Goal: Task Accomplishment & Management: Manage account settings

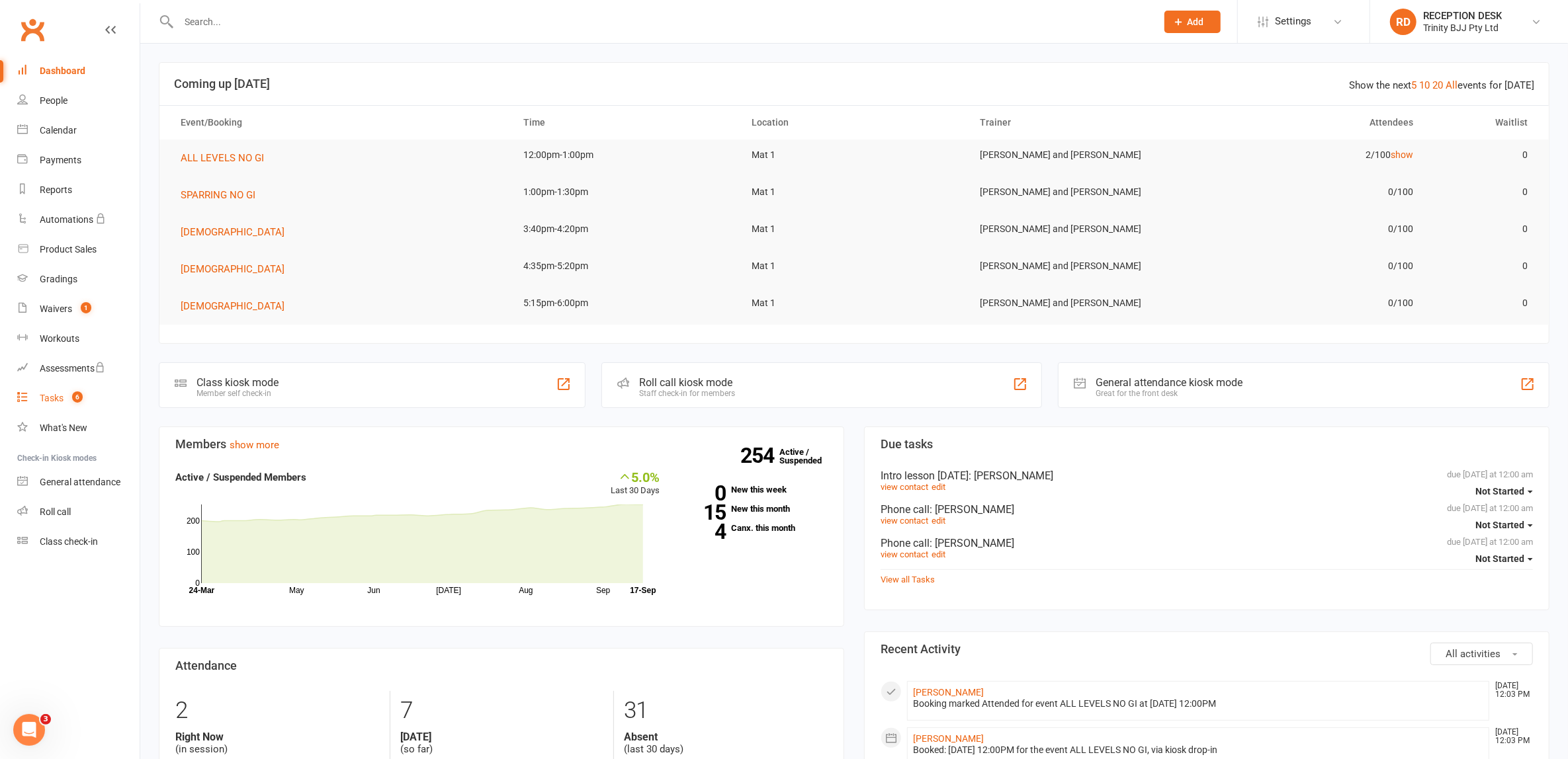
click at [57, 401] on div "Tasks" at bounding box center [52, 398] width 24 height 10
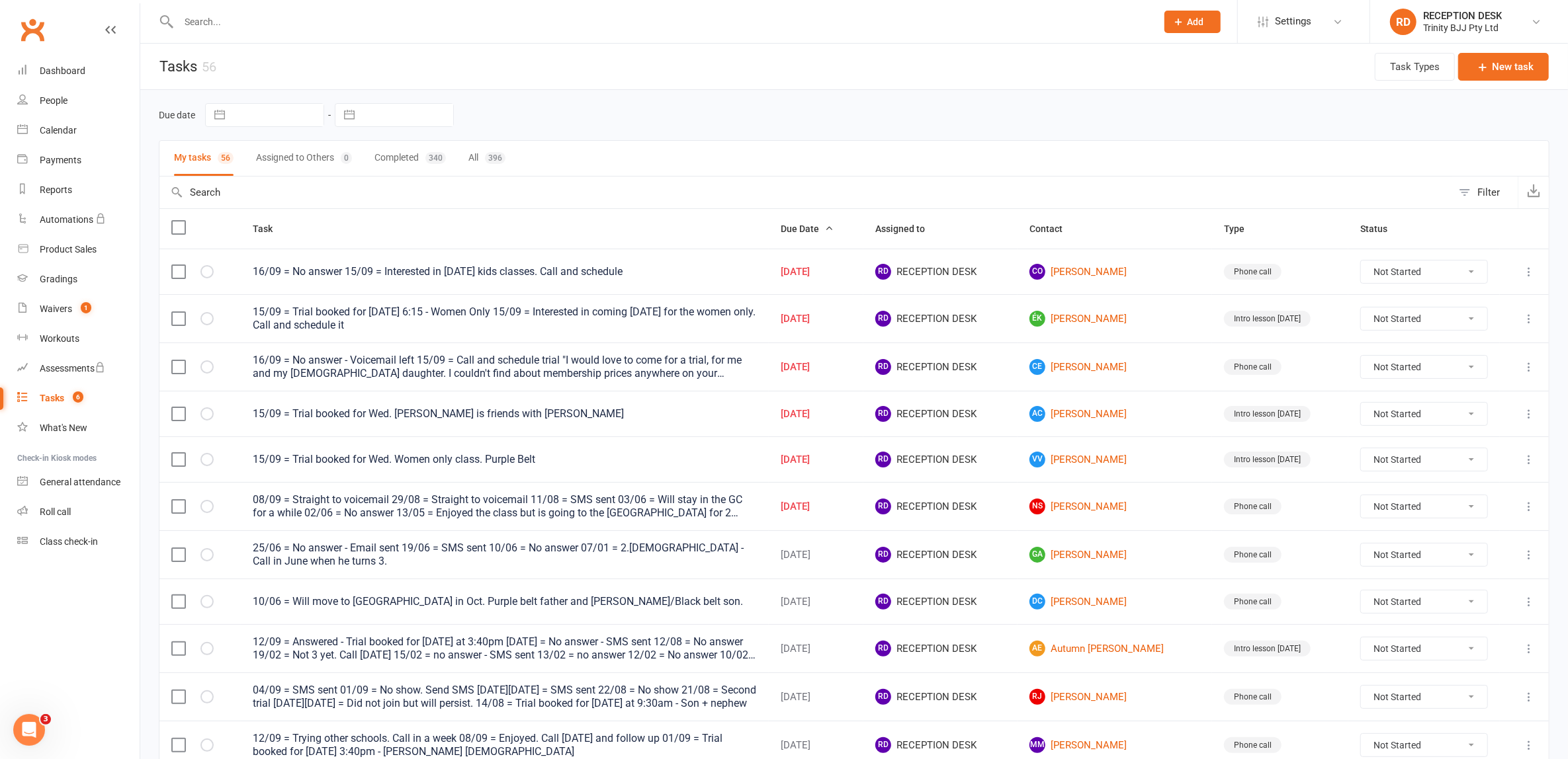
click at [359, 110] on button "button" at bounding box center [350, 115] width 24 height 22
select select "7"
select select "2025"
select select "8"
select select "2025"
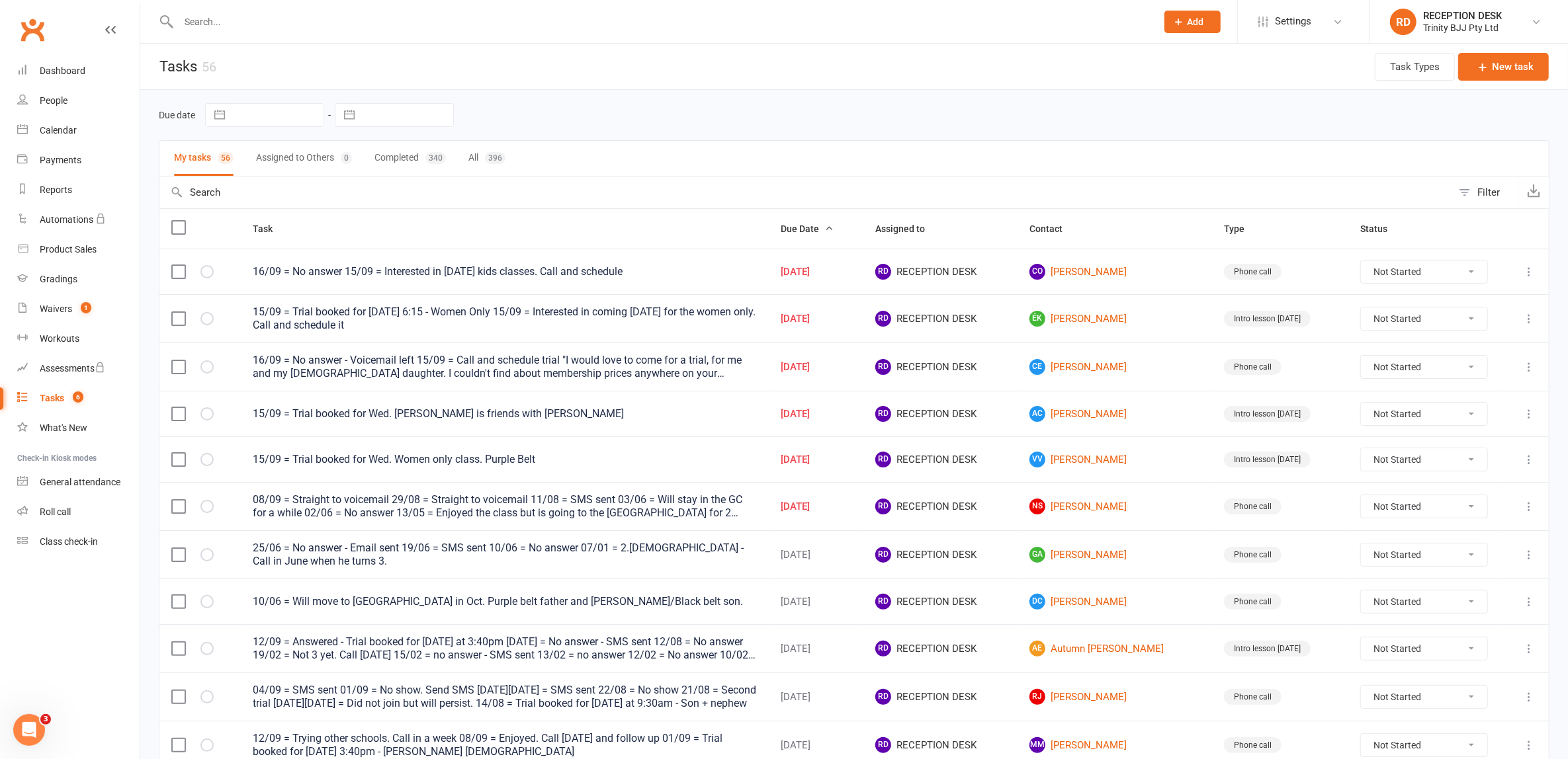
select select "9"
select select "2025"
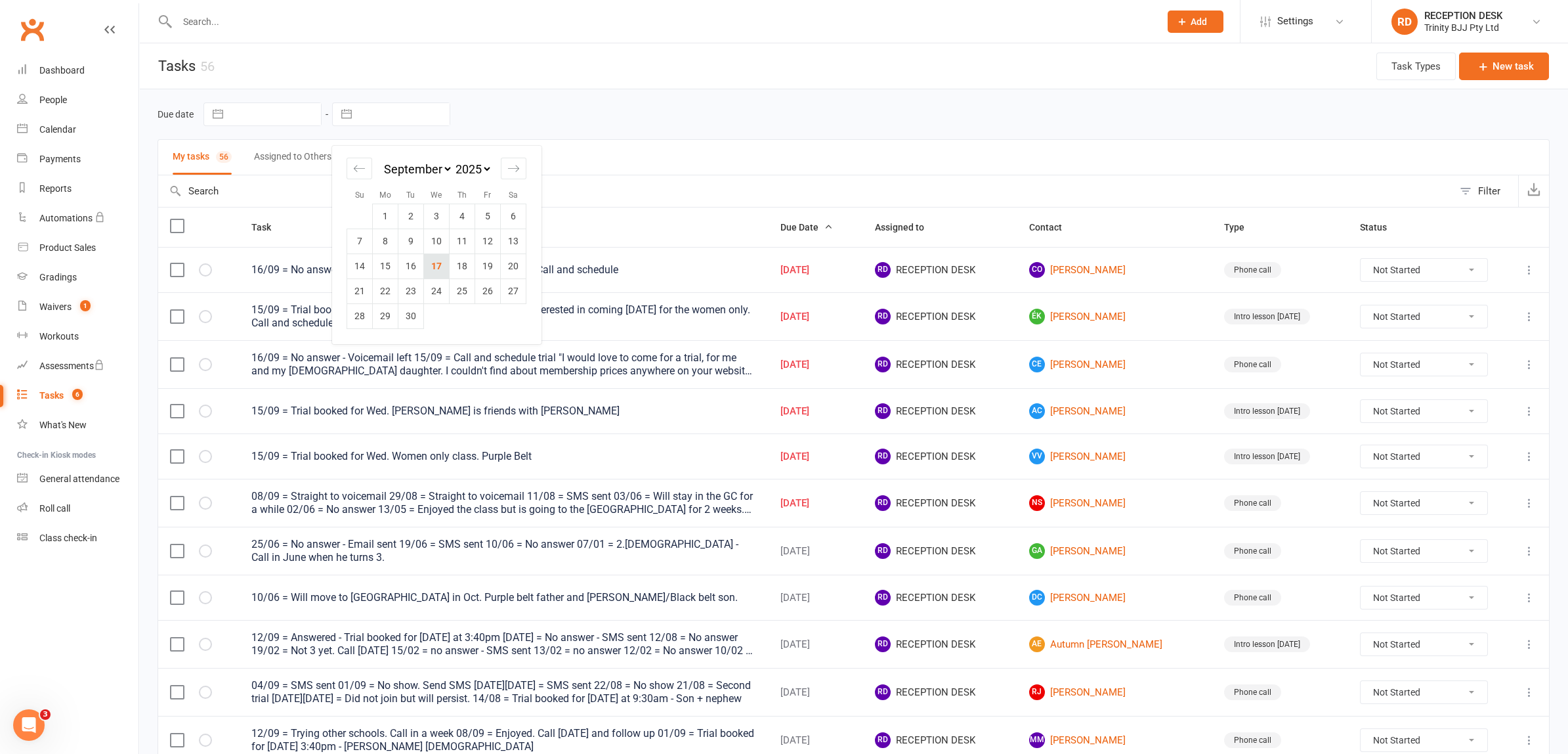
click at [438, 267] on td "17" at bounding box center [437, 265] width 26 height 25
type input "[DATE]"
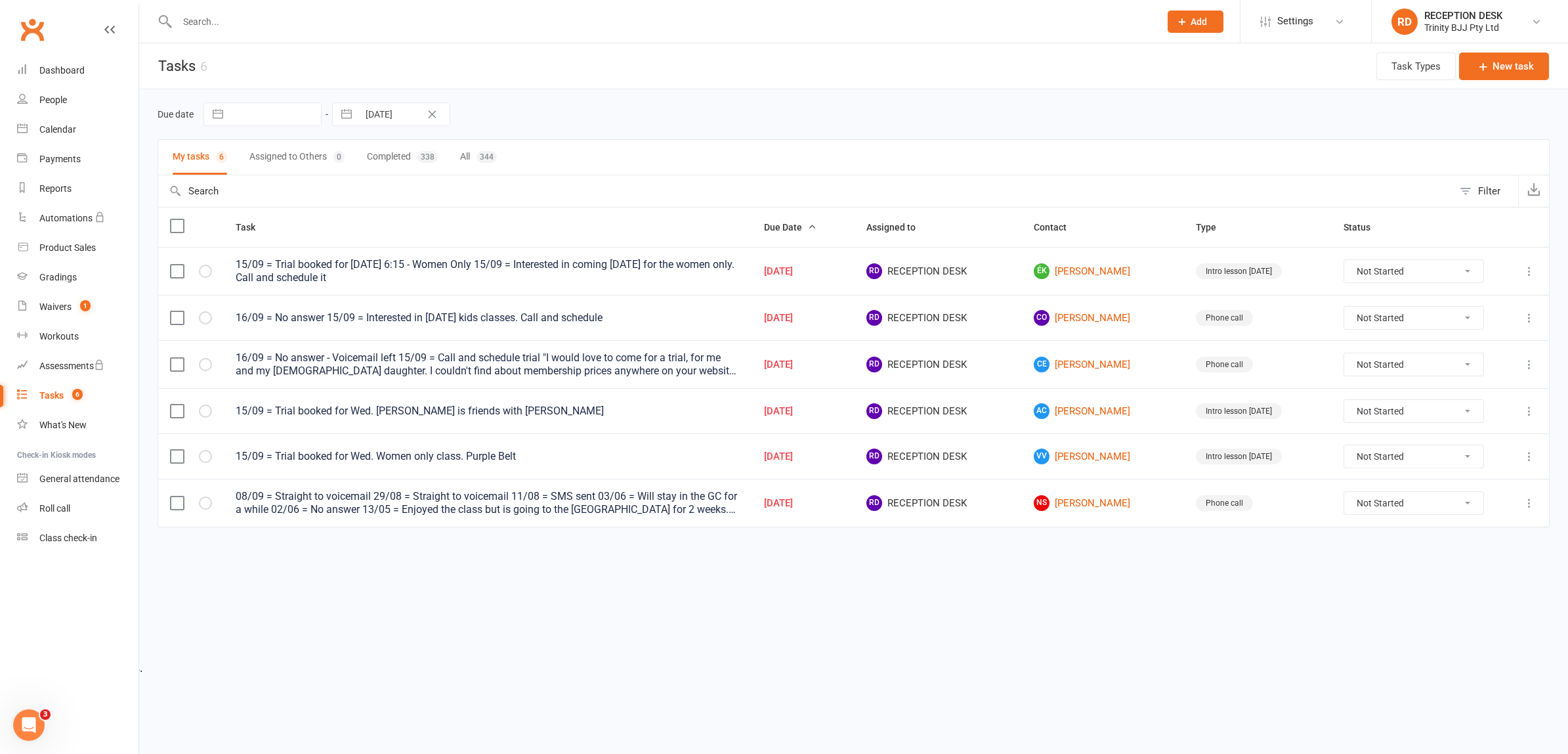
click at [1128, 632] on html "Prospect Member Non-attending contact Grading event Task Add Settings Membershi…" at bounding box center [784, 337] width 1568 height 674
click at [1108, 268] on link "ÉK [PERSON_NAME]" at bounding box center [1103, 271] width 139 height 16
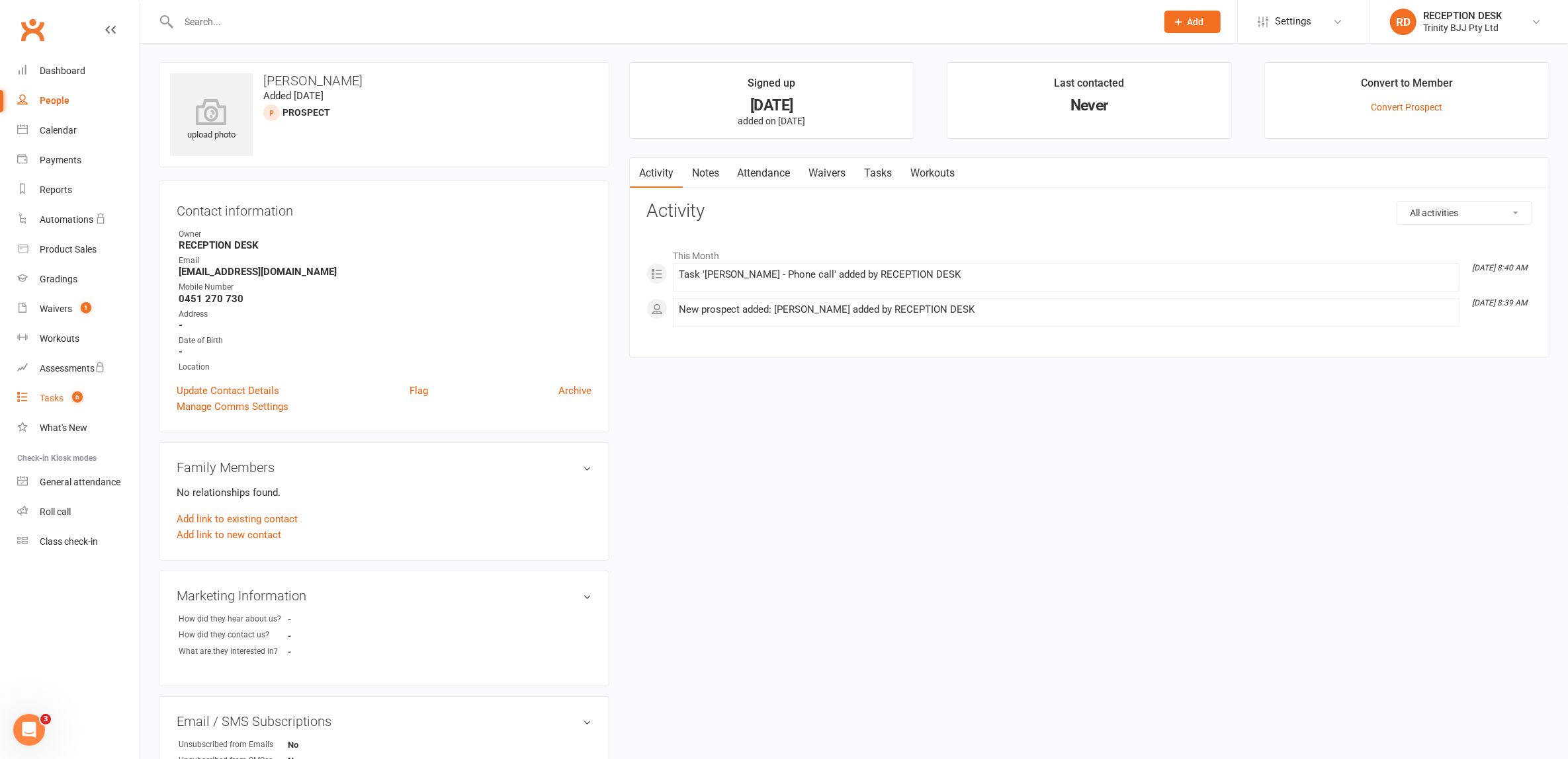
click at [56, 398] on div "Tasks" at bounding box center [52, 398] width 24 height 10
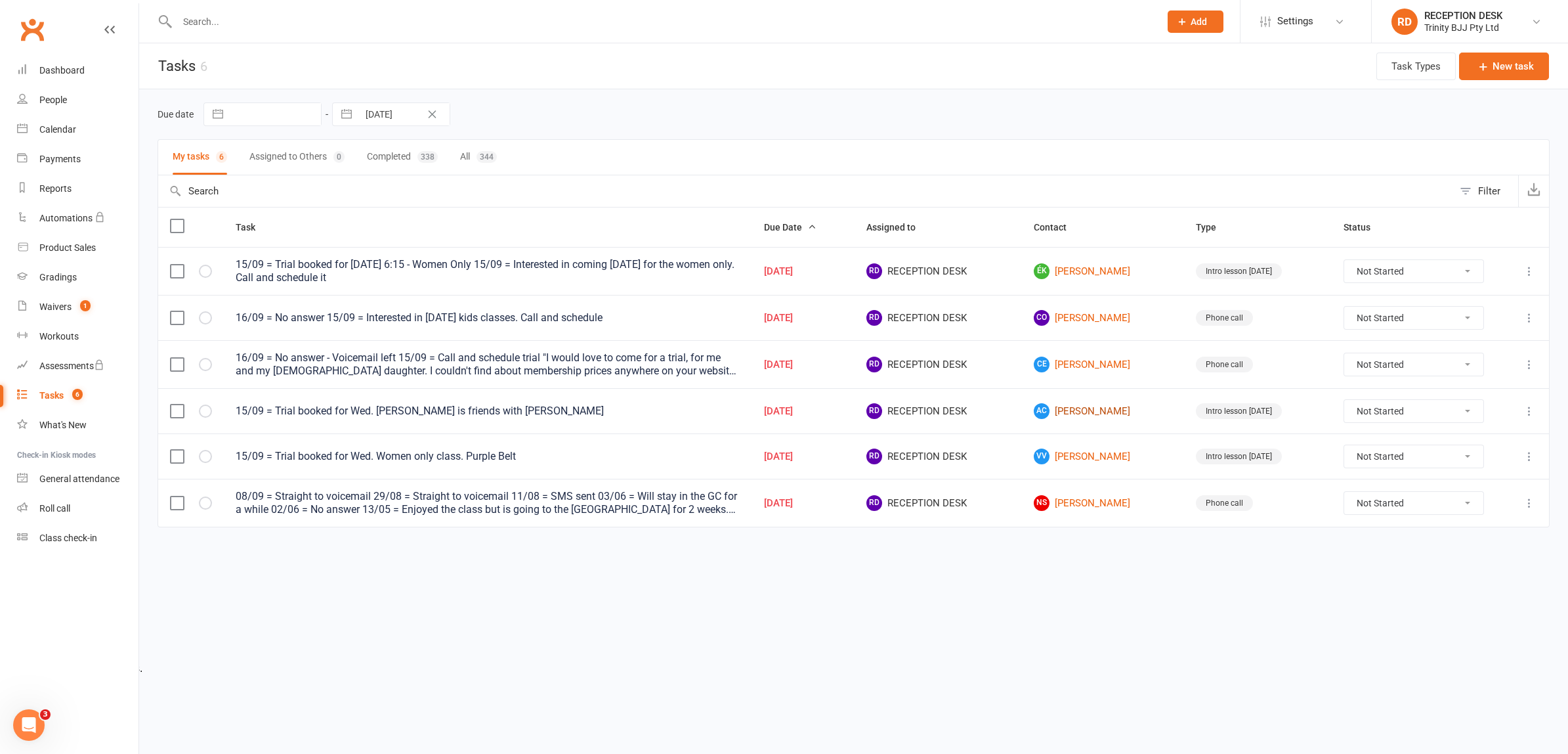
click at [1101, 412] on link "AC [PERSON_NAME]" at bounding box center [1103, 411] width 139 height 16
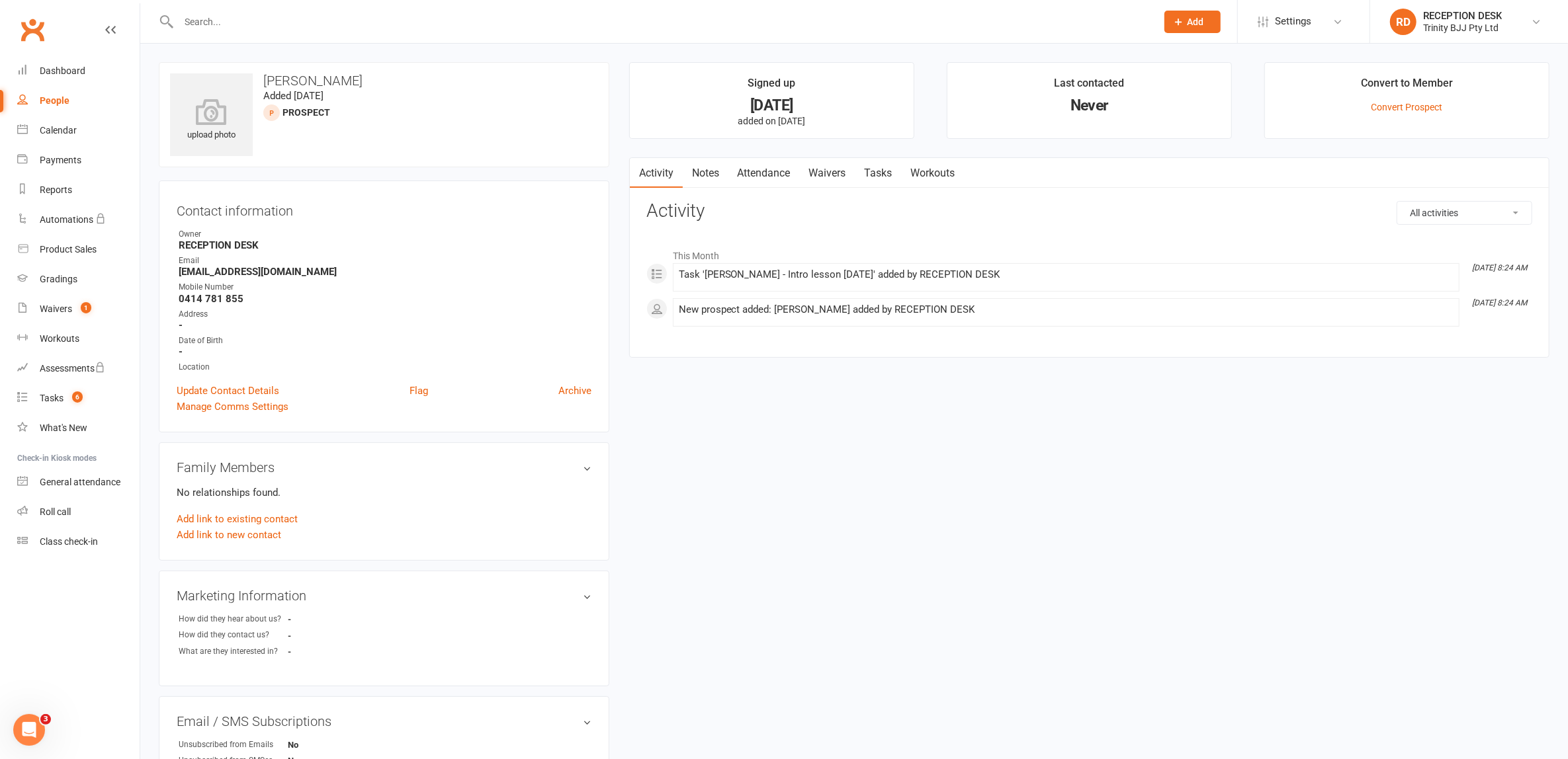
drag, startPoint x: 885, startPoint y: 180, endPoint x: 893, endPoint y: 164, distance: 17.9
click at [893, 164] on link "Tasks" at bounding box center [879, 173] width 46 height 31
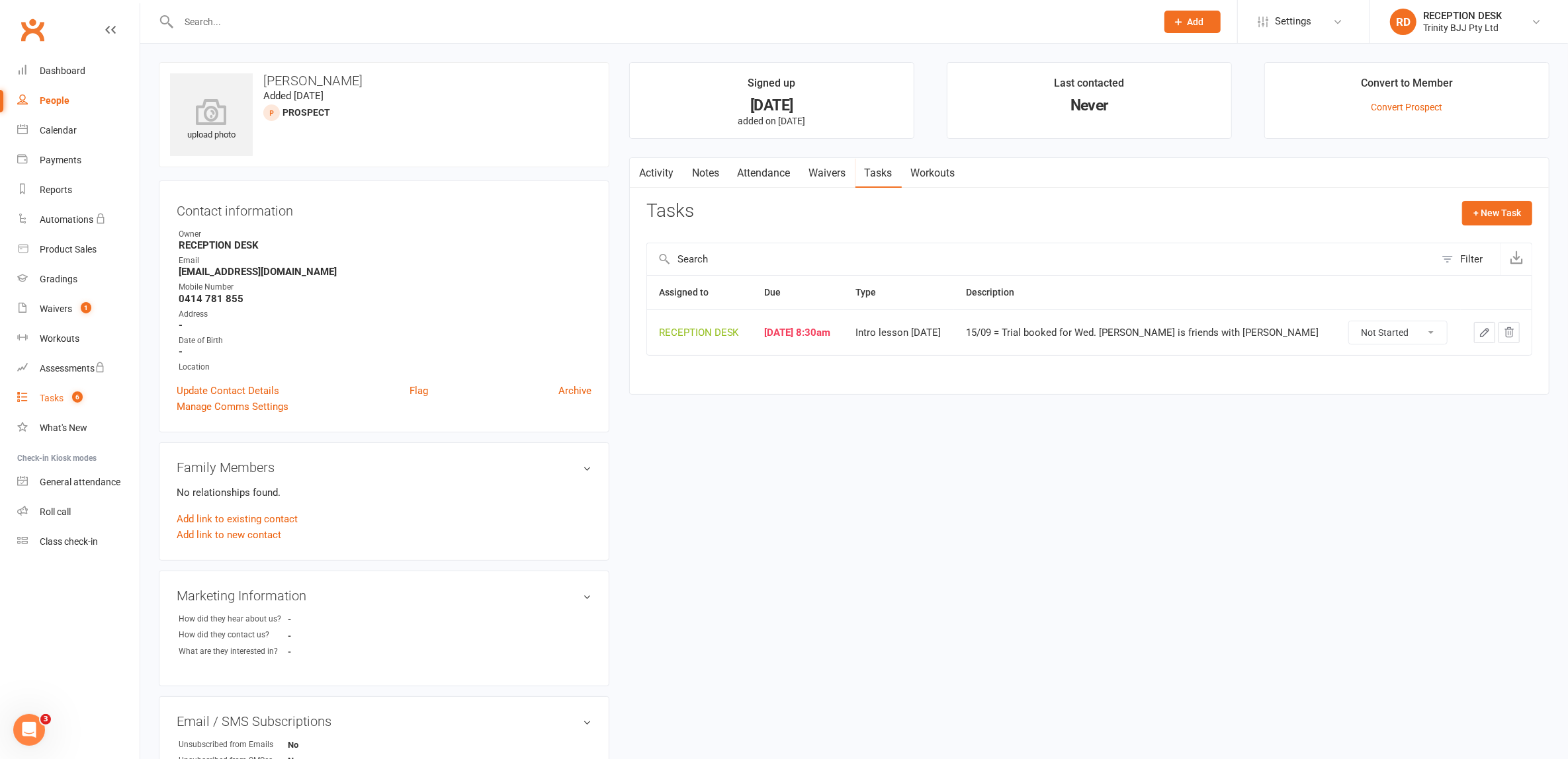
click at [53, 406] on link "Tasks 6" at bounding box center [79, 398] width 122 height 30
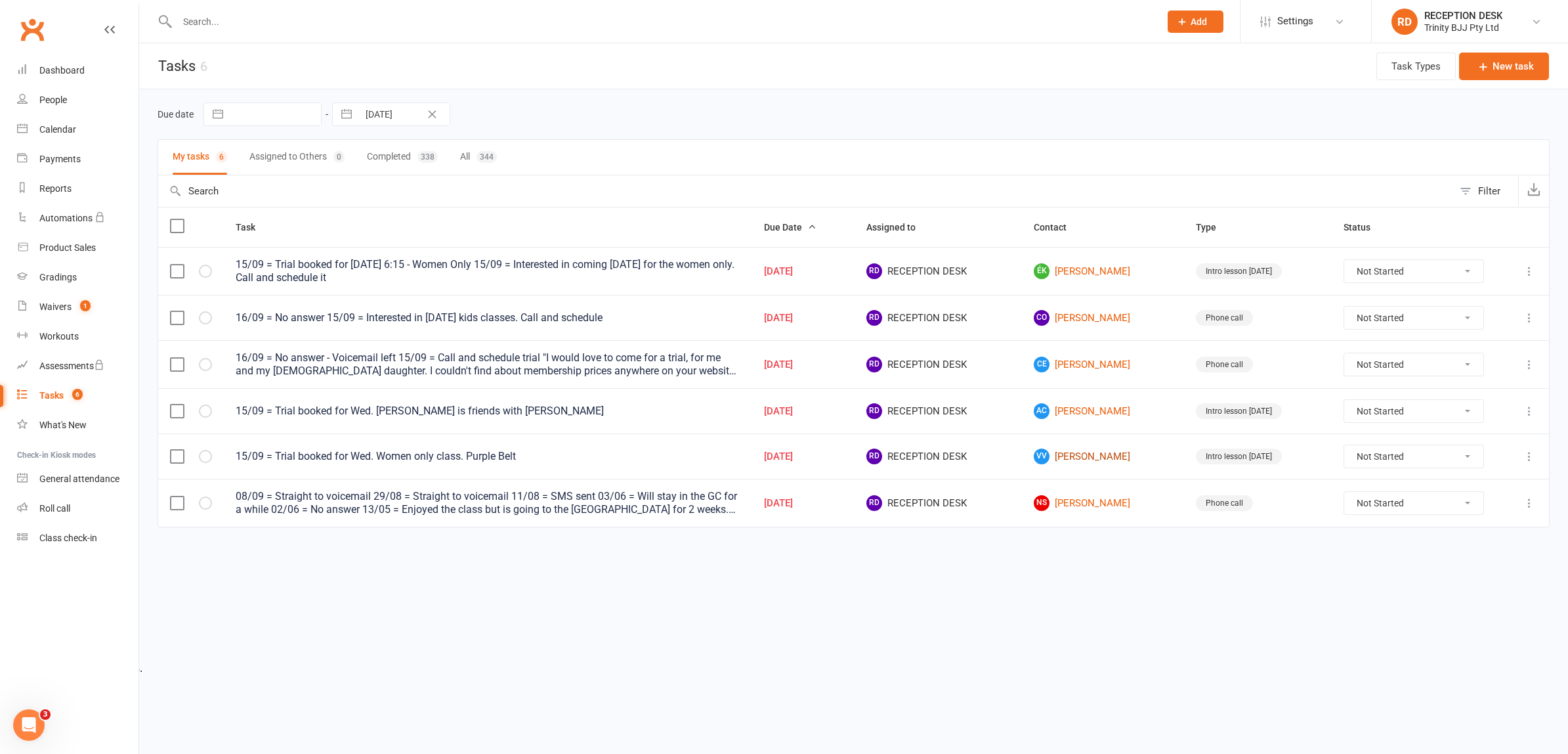
click at [1105, 454] on link "VV [PERSON_NAME]" at bounding box center [1103, 456] width 139 height 16
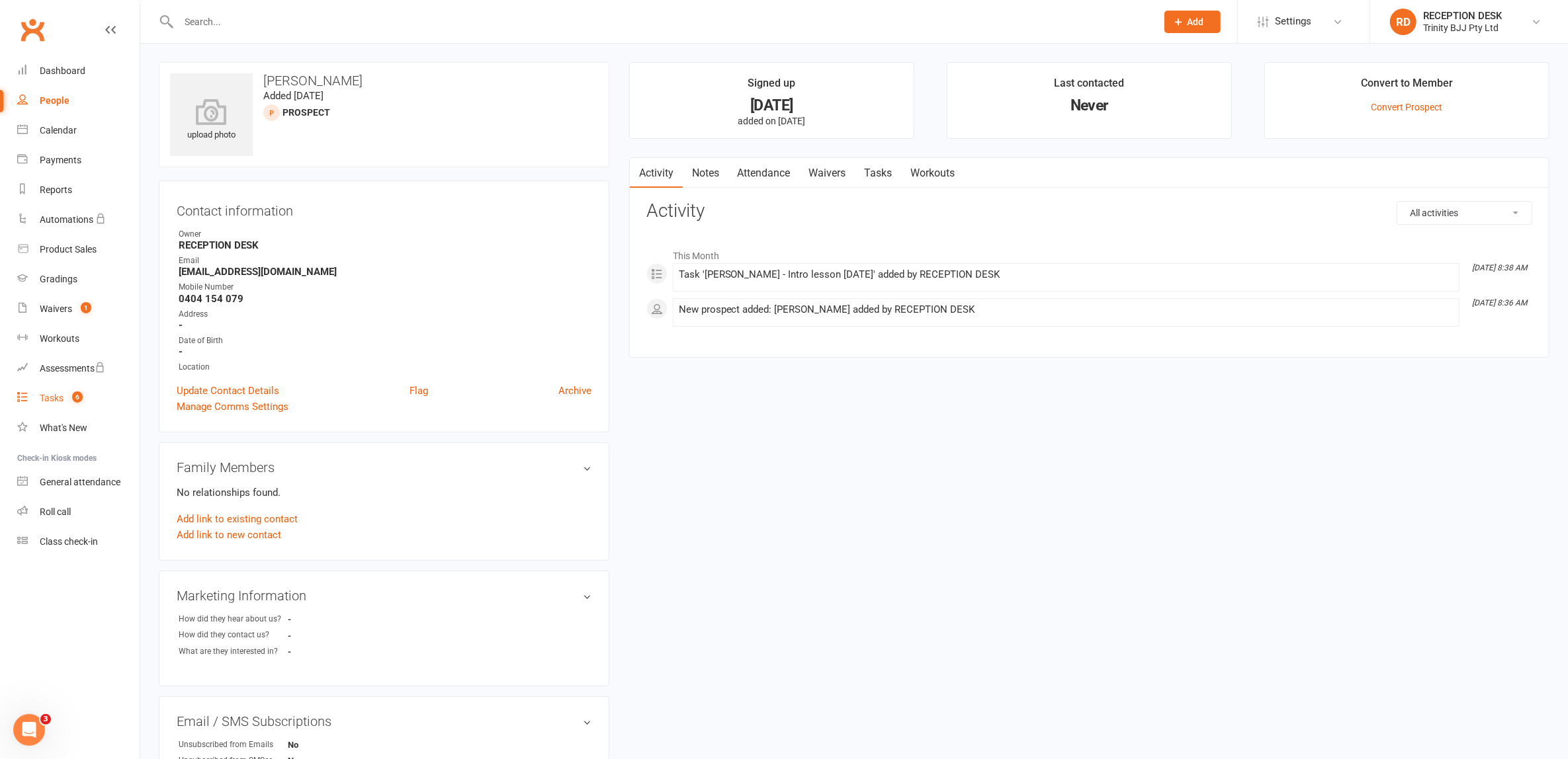
click at [64, 395] on link "Tasks 6" at bounding box center [79, 398] width 122 height 30
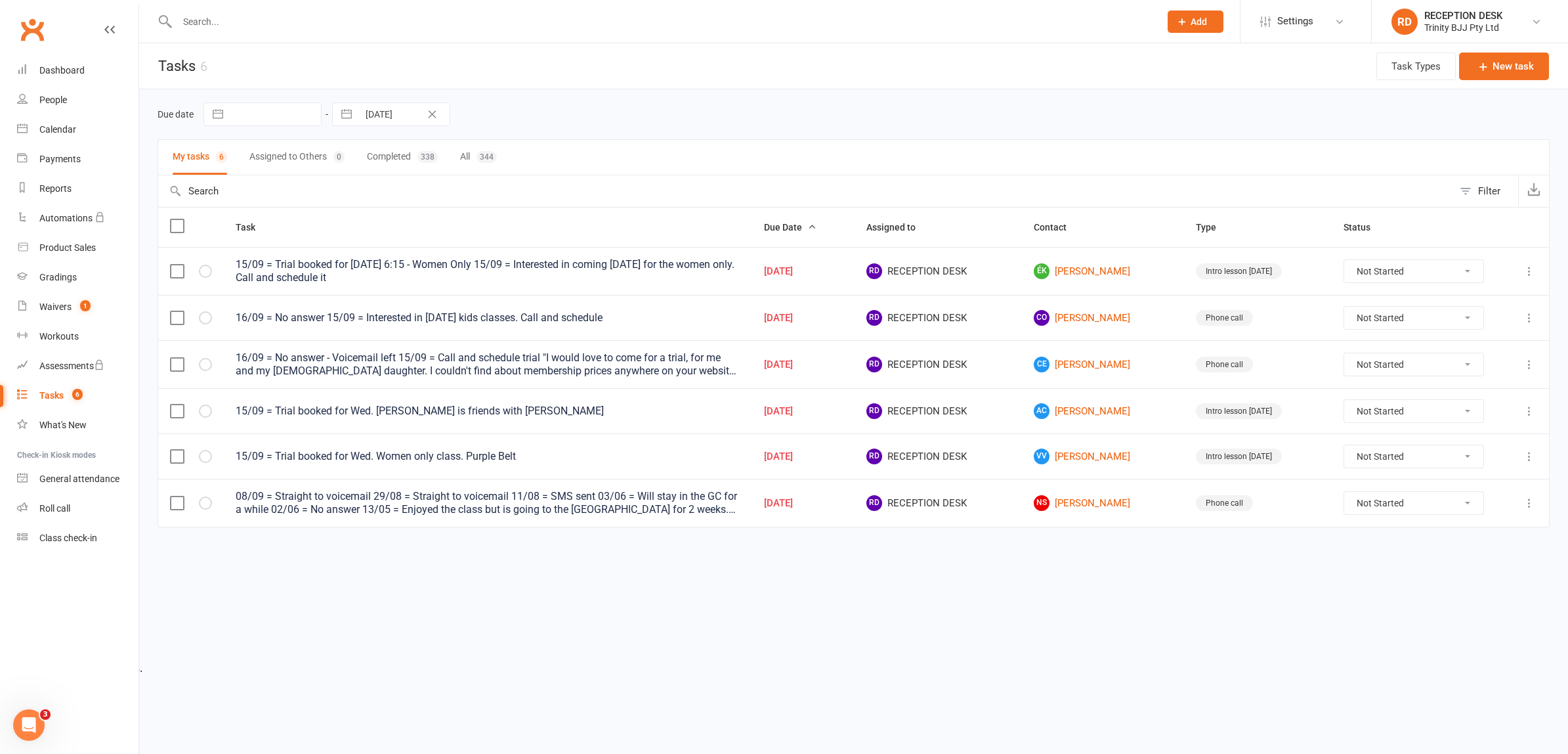
click at [604, 93] on div "Due date Navigate forward to interact with the calendar and select a date. Pres…" at bounding box center [854, 114] width 1393 height 50
